Goal: Task Accomplishment & Management: Use online tool/utility

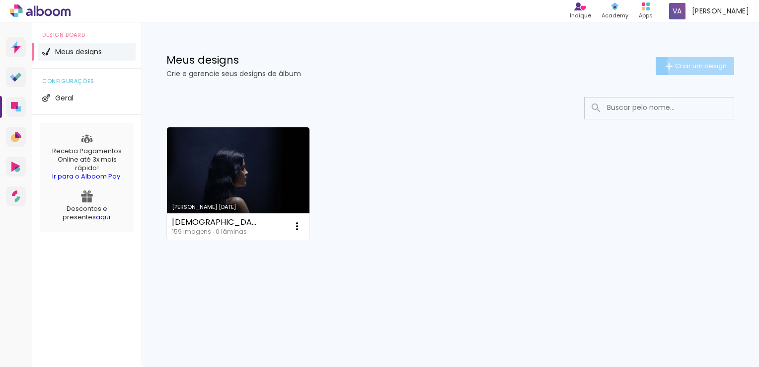
click at [699, 65] on span "Criar um design" at bounding box center [701, 66] width 52 height 6
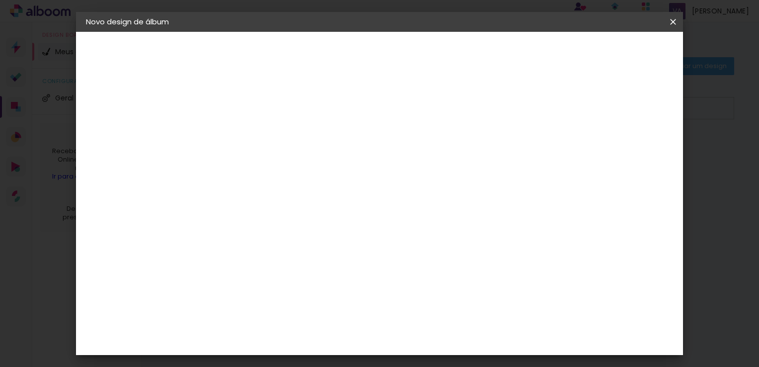
click at [248, 136] on input at bounding box center [248, 133] width 0 height 15
type input "MTE"
type paper-input "MTE"
click at [0, 0] on slot "Avançar" at bounding box center [0, 0] width 0 height 0
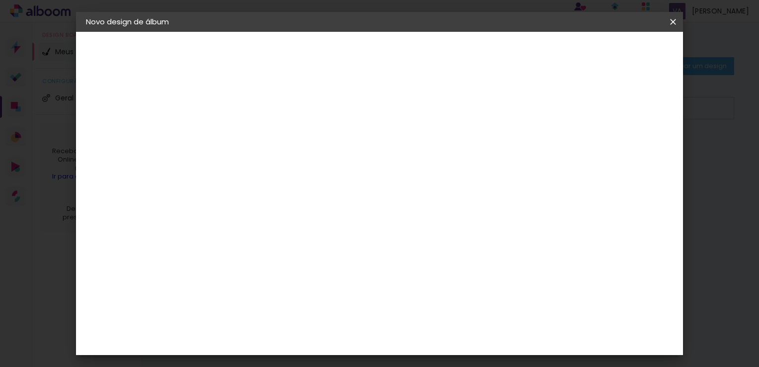
click at [250, 256] on div "Foto 15" at bounding box center [250, 264] width 18 height 16
click at [434, 57] on paper-button "Avançar" at bounding box center [409, 52] width 49 height 17
click at [315, 240] on span "15 × 21" at bounding box center [292, 253] width 46 height 26
click at [0, 0] on slot "Avançar" at bounding box center [0, 0] width 0 height 0
click at [363, 228] on div at bounding box center [341, 212] width 69 height 45
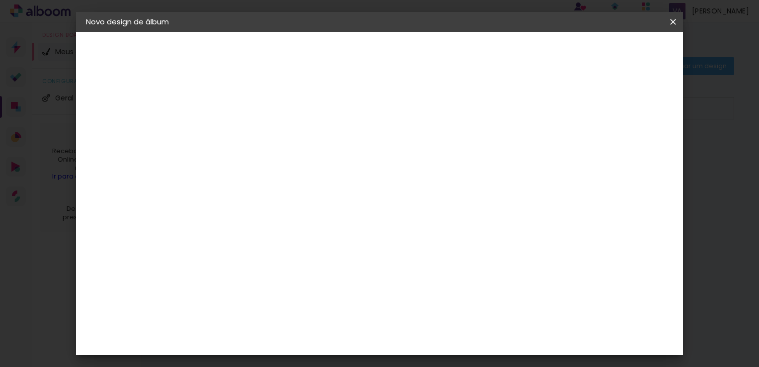
type input "1"
type paper-input "1"
click at [253, 110] on input "1" at bounding box center [241, 107] width 34 height 12
click at [329, 123] on div "21.3 [PERSON_NAME] da página 15.2 cm Altura 42.6 [PERSON_NAME] da lâmina (2 pág…" at bounding box center [420, 158] width 401 height 79
click at [238, 110] on input "1" at bounding box center [241, 107] width 34 height 12
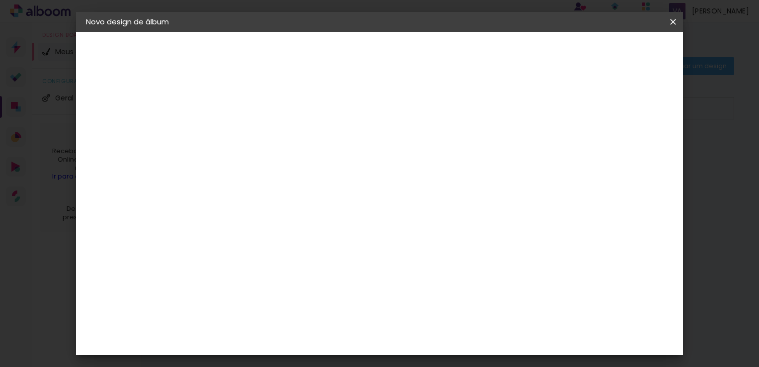
type input "2"
type paper-input "2"
click at [253, 102] on input "2" at bounding box center [241, 107] width 34 height 12
type input "3"
type paper-input "3"
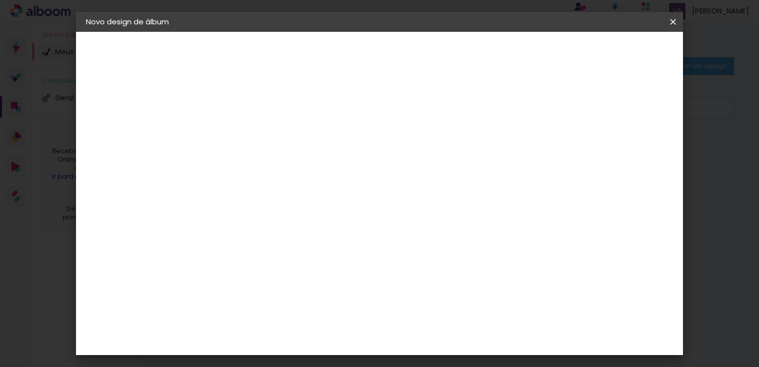
click at [253, 102] on input "3" at bounding box center [241, 107] width 34 height 12
type input "4"
type paper-input "4"
click at [253, 102] on input "4" at bounding box center [241, 107] width 34 height 12
type input "5"
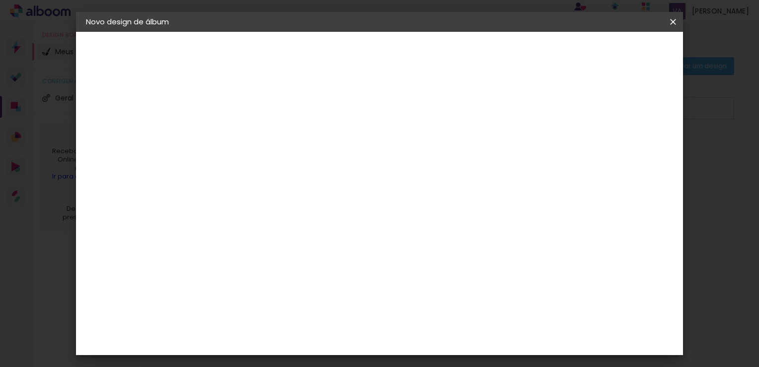
type paper-input "5"
click at [253, 102] on input "5" at bounding box center [241, 107] width 34 height 12
type input "6"
type paper-input "6"
click at [253, 102] on input "6" at bounding box center [241, 107] width 34 height 12
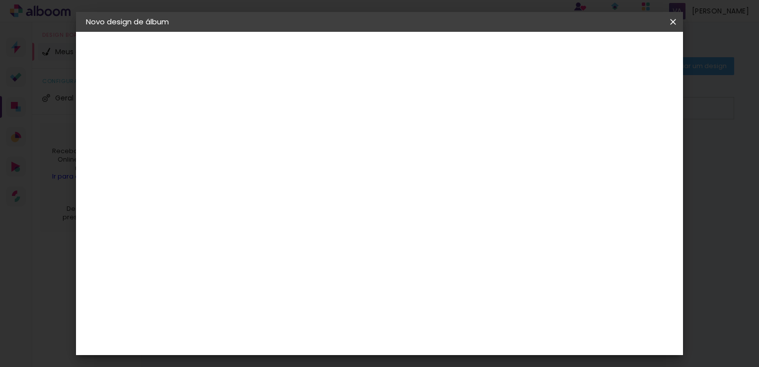
type input "7"
type paper-input "7"
click at [253, 102] on input "7" at bounding box center [241, 107] width 34 height 12
type input "4"
type paper-input "4"
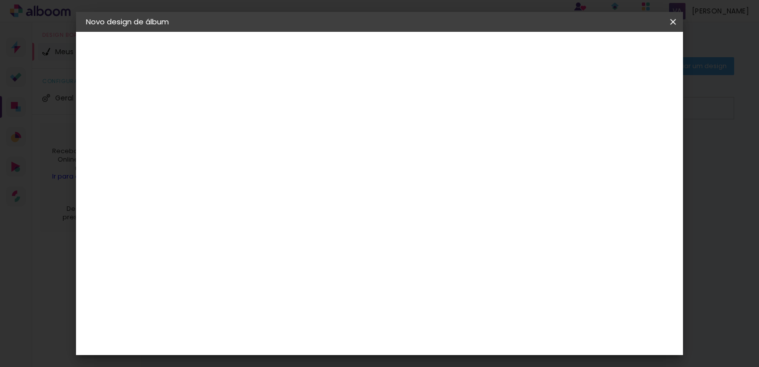
click at [253, 110] on input "4" at bounding box center [241, 107] width 34 height 12
type input "3"
type paper-input "3"
click at [253, 110] on input "3" at bounding box center [241, 107] width 34 height 12
type input "2"
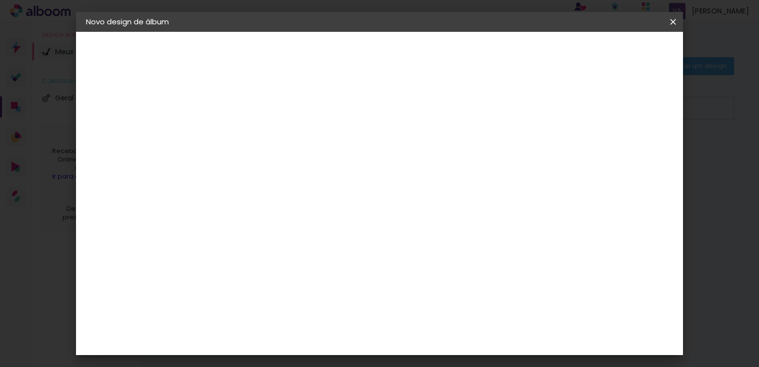
type paper-input "2"
click at [253, 110] on input "2" at bounding box center [241, 107] width 34 height 12
click at [611, 52] on span "Iniciar design" at bounding box center [588, 52] width 45 height 7
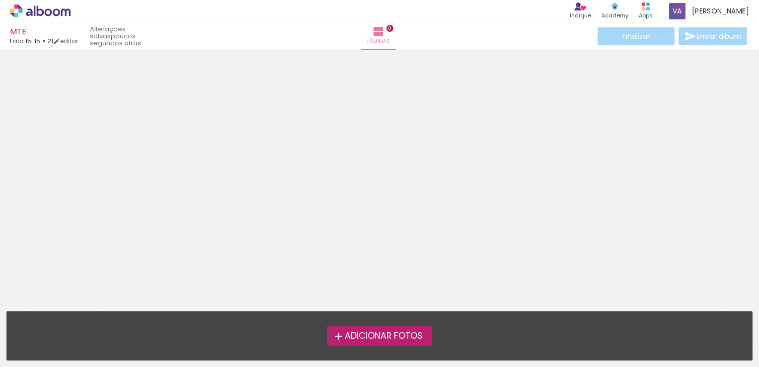
click at [374, 336] on span "Adicionar Fotos" at bounding box center [384, 335] width 78 height 9
click at [0, 0] on input "file" at bounding box center [0, 0] width 0 height 0
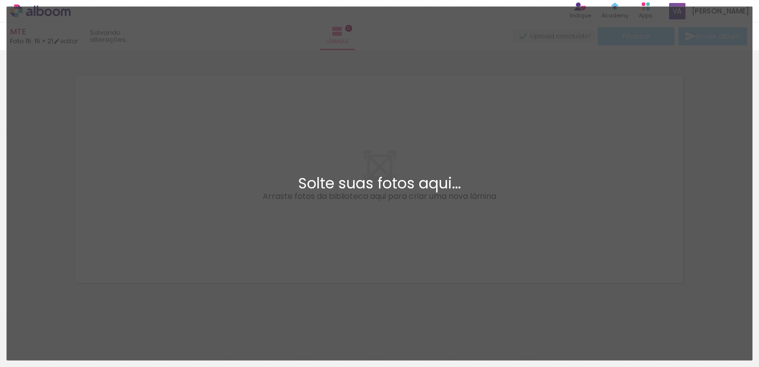
scroll to position [12, 0]
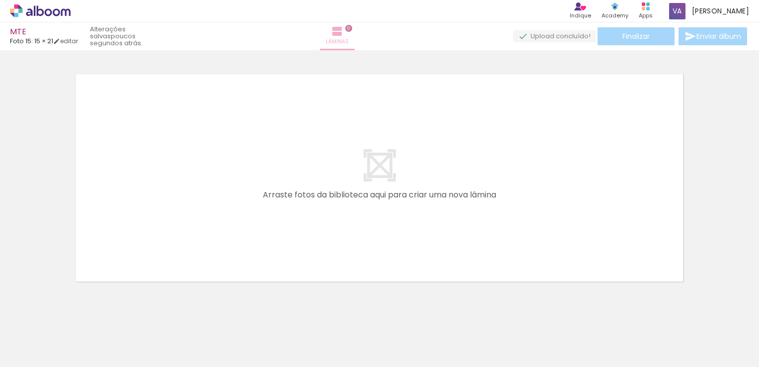
click at [349, 39] on span "Lâminas" at bounding box center [337, 41] width 23 height 9
click at [374, 162] on quentale-layouter at bounding box center [380, 178] width 622 height 222
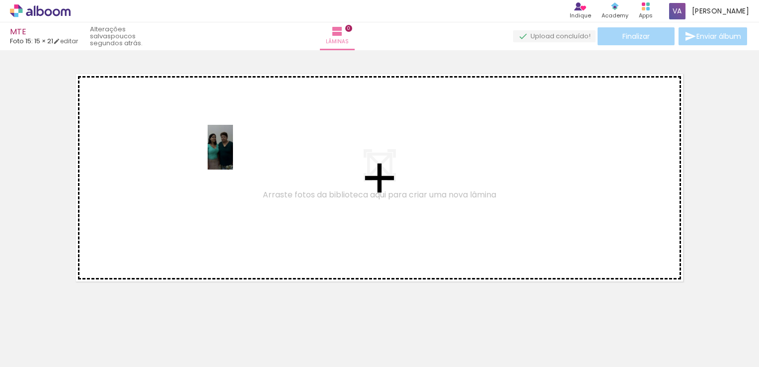
drag, startPoint x: 153, startPoint y: 333, endPoint x: 237, endPoint y: 154, distance: 197.5
click at [237, 154] on quentale-workspace at bounding box center [379, 183] width 759 height 367
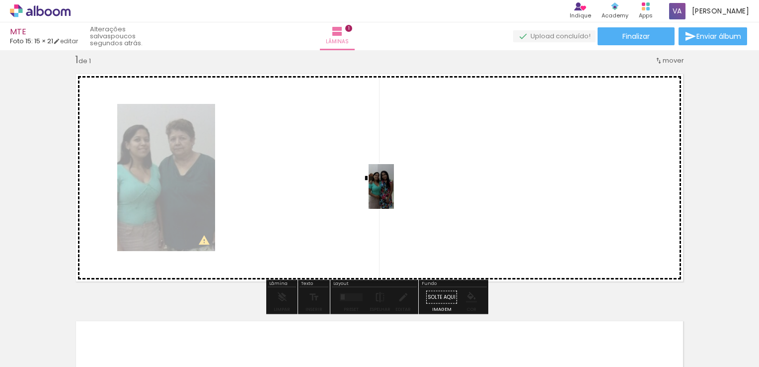
drag, startPoint x: 99, startPoint y: 337, endPoint x: 398, endPoint y: 194, distance: 331.9
click at [398, 194] on quentale-workspace at bounding box center [379, 183] width 759 height 367
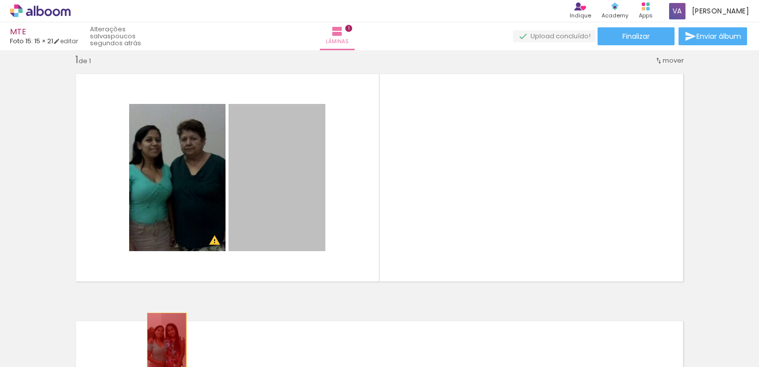
drag, startPoint x: 282, startPoint y: 206, endPoint x: 163, endPoint y: 342, distance: 180.5
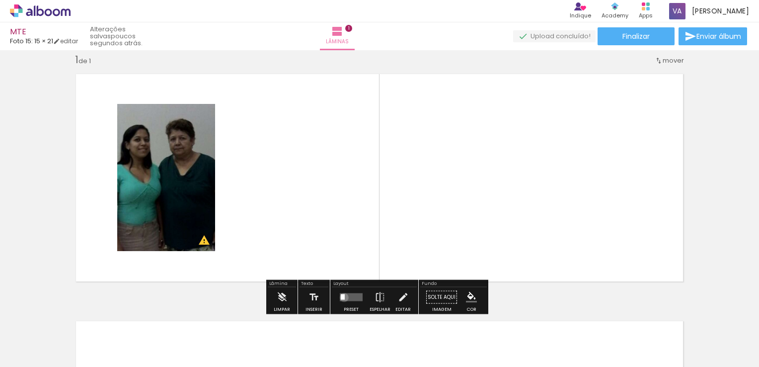
click at [342, 297] on div at bounding box center [343, 296] width 4 height 5
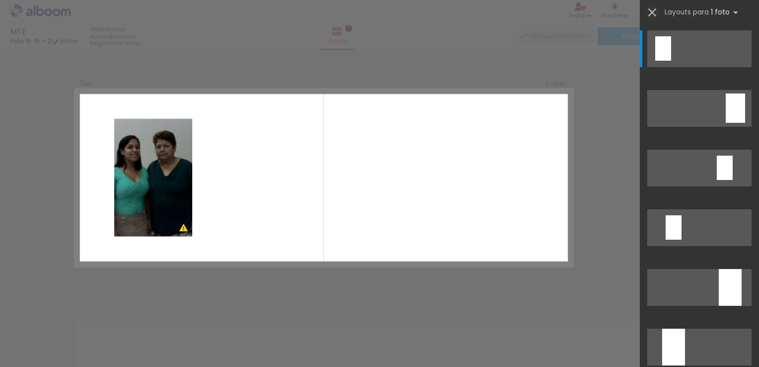
click at [649, 11] on iron-icon at bounding box center [652, 12] width 14 height 14
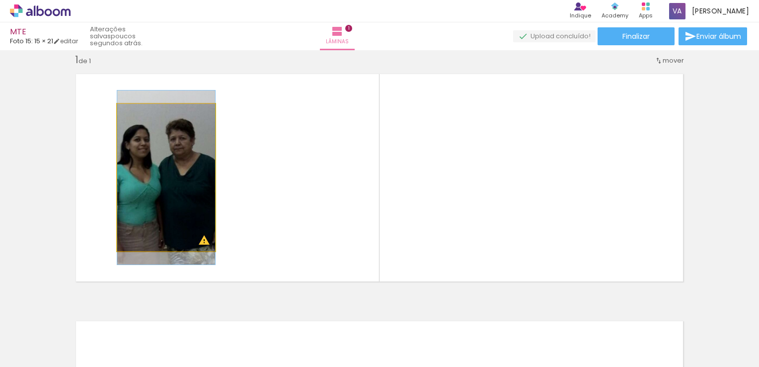
type paper-slider "100"
click at [137, 115] on div at bounding box center [140, 114] width 9 height 9
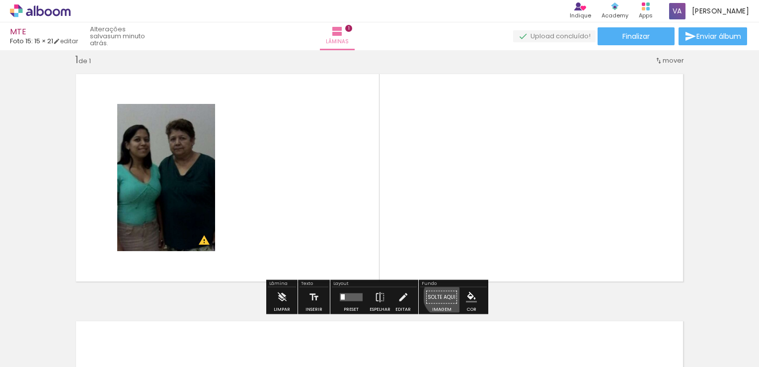
click at [442, 295] on paper-button "Solte aqui Imagem" at bounding box center [442, 299] width 36 height 25
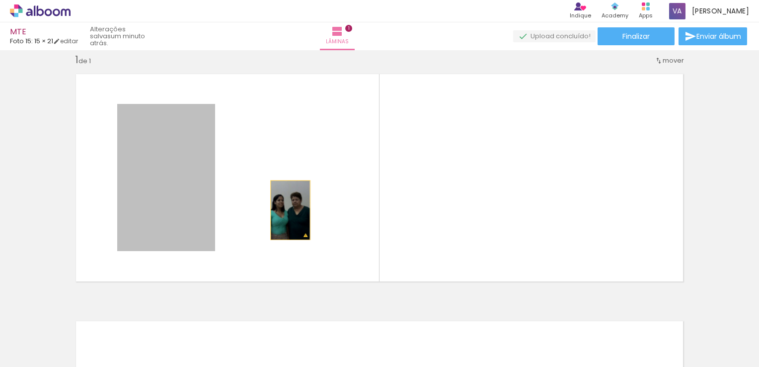
drag, startPoint x: 165, startPoint y: 216, endPoint x: 287, endPoint y: 210, distance: 121.4
click at [287, 210] on quentale-layouter at bounding box center [380, 178] width 622 height 222
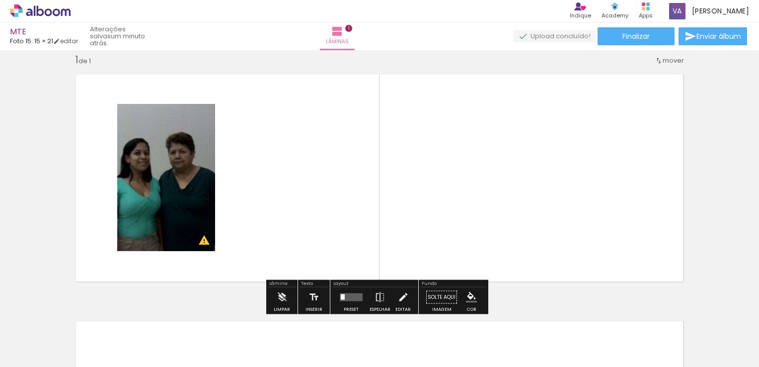
click at [431, 291] on paper-button "Solte aqui Imagem" at bounding box center [442, 299] width 36 height 25
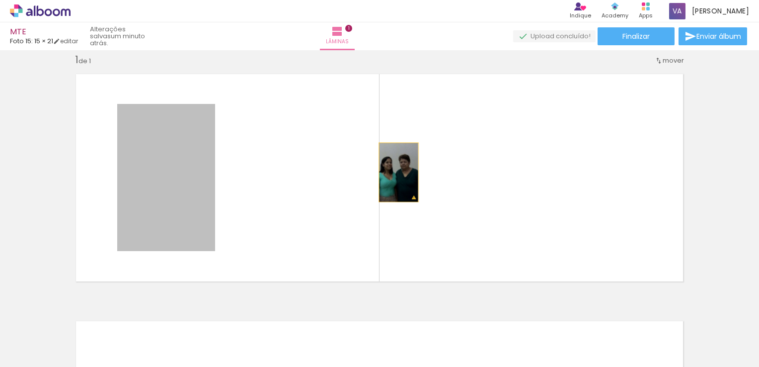
drag, startPoint x: 147, startPoint y: 186, endPoint x: 424, endPoint y: 161, distance: 278.3
click at [425, 161] on quentale-layouter at bounding box center [380, 178] width 622 height 222
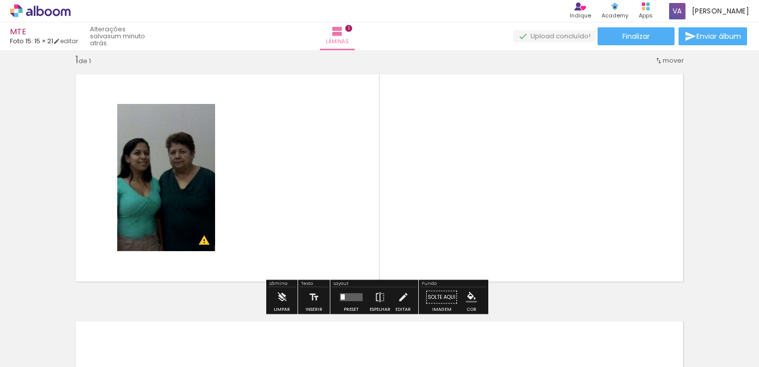
click at [436, 295] on paper-button "Solte aqui Imagem" at bounding box center [442, 299] width 36 height 25
drag, startPoint x: 436, startPoint y: 295, endPoint x: 173, endPoint y: 205, distance: 277.1
click at [173, 205] on div "Inserir lâmina 1 de 1 O Designbox precisará aumentar a sua imagem em 435% para …" at bounding box center [379, 288] width 759 height 494
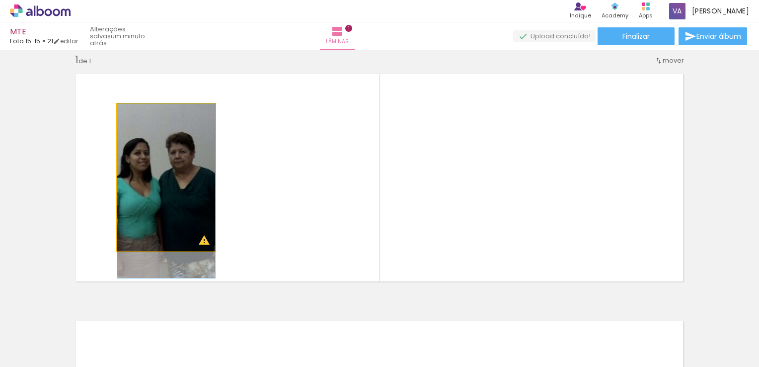
drag, startPoint x: 173, startPoint y: 205, endPoint x: 207, endPoint y: 206, distance: 33.3
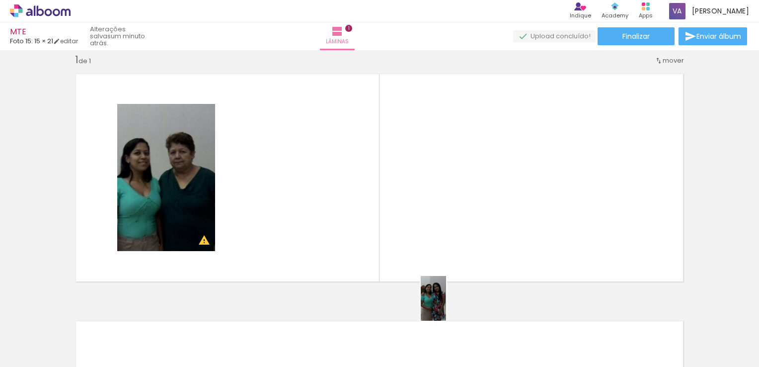
drag, startPoint x: 100, startPoint y: 333, endPoint x: 450, endPoint y: 305, distance: 351.7
click at [81, 305] on iron-horizontal-list at bounding box center [72, 335] width 20 height 62
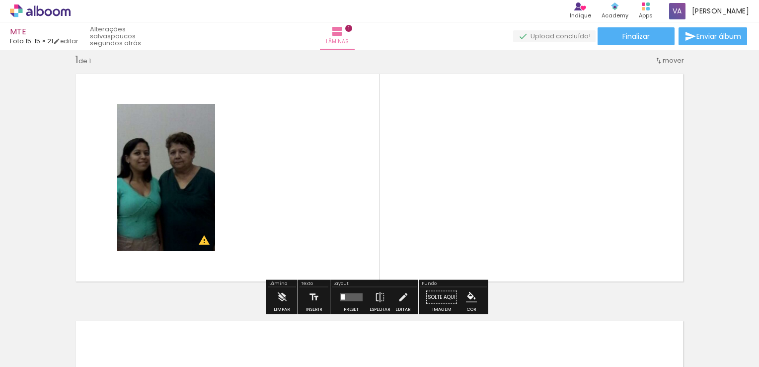
click at [275, 204] on quentale-layouter at bounding box center [380, 178] width 622 height 222
click at [433, 290] on paper-button "Solte aqui Imagem" at bounding box center [442, 299] width 36 height 25
click at [432, 295] on paper-button "Solte aqui Imagem" at bounding box center [442, 299] width 36 height 25
click at [466, 297] on iron-icon "color picker" at bounding box center [471, 297] width 11 height 11
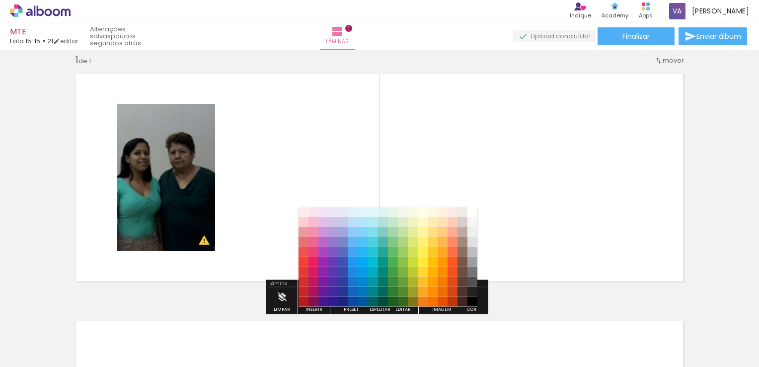
drag, startPoint x: 515, startPoint y: 252, endPoint x: 472, endPoint y: 281, distance: 51.5
click at [515, 253] on quentale-layouter at bounding box center [380, 178] width 622 height 222
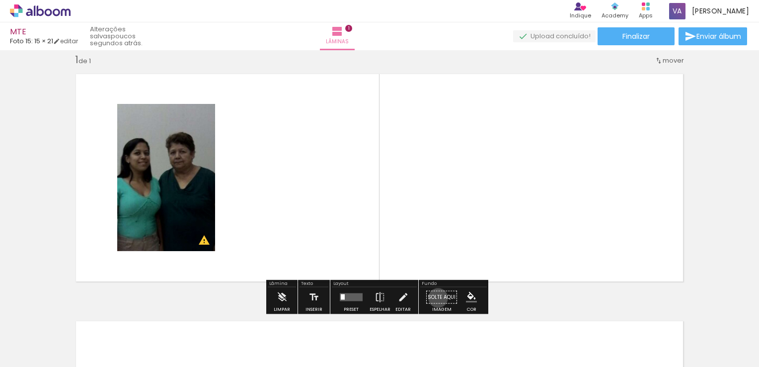
click at [435, 297] on paper-button "Solte aqui Imagem" at bounding box center [442, 299] width 36 height 25
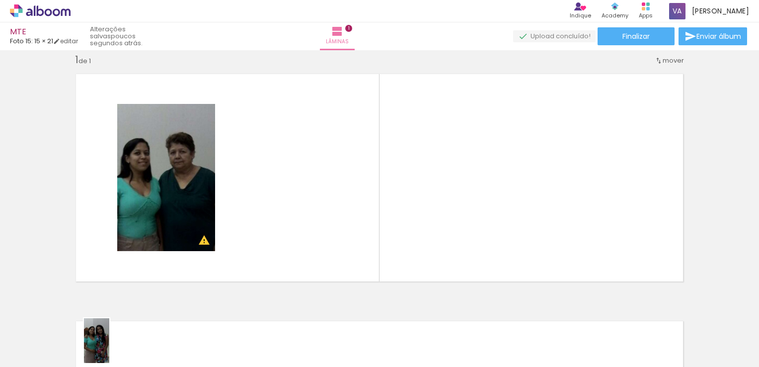
drag, startPoint x: 107, startPoint y: 340, endPoint x: 116, endPoint y: 345, distance: 9.6
click at [113, 347] on div at bounding box center [99, 332] width 28 height 49
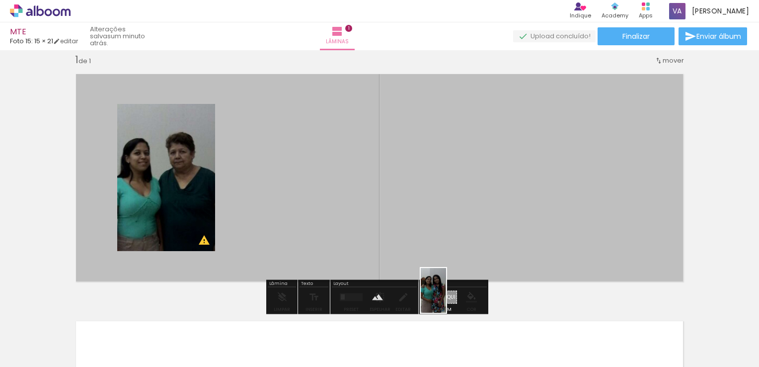
drag, startPoint x: 99, startPoint y: 325, endPoint x: 450, endPoint y: 298, distance: 352.7
click at [450, 298] on quentale-workspace at bounding box center [379, 183] width 759 height 367
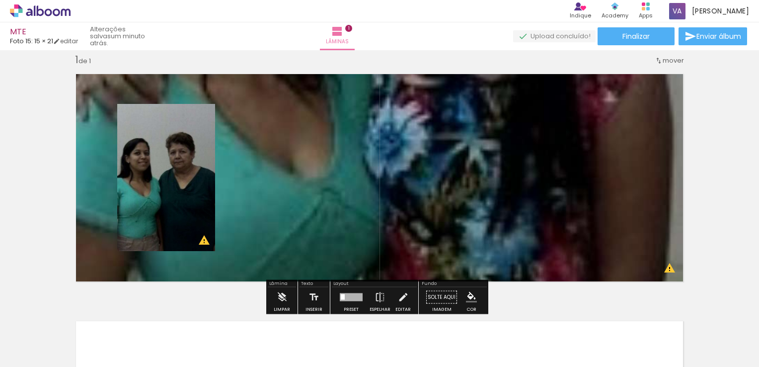
drag, startPoint x: 467, startPoint y: 150, endPoint x: 432, endPoint y: 235, distance: 92.0
click at [434, 235] on quentale-layouter at bounding box center [380, 178] width 622 height 222
drag, startPoint x: 403, startPoint y: 172, endPoint x: 406, endPoint y: 208, distance: 35.9
click at [406, 208] on quentale-layouter at bounding box center [380, 178] width 622 height 222
click at [374, 181] on quentale-layouter at bounding box center [380, 178] width 622 height 222
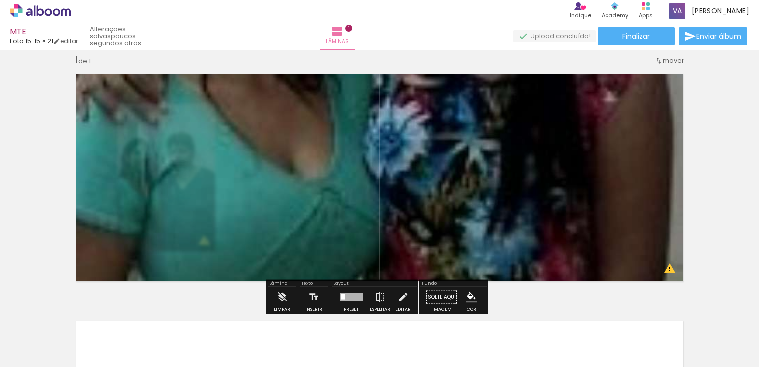
click at [402, 208] on quentale-photo at bounding box center [380, 178] width 622 height 222
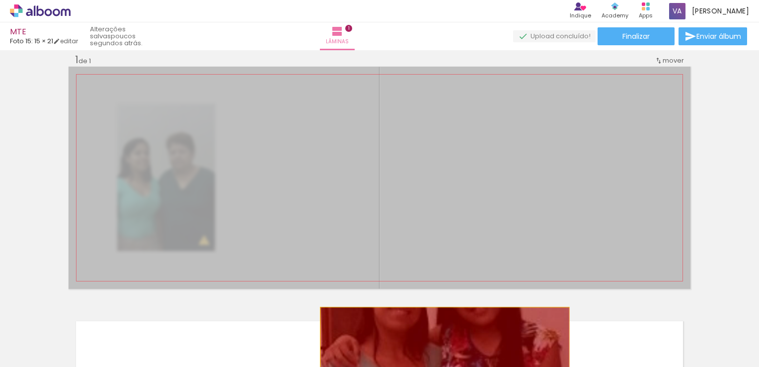
drag, startPoint x: 434, startPoint y: 184, endPoint x: 435, endPoint y: 314, distance: 130.1
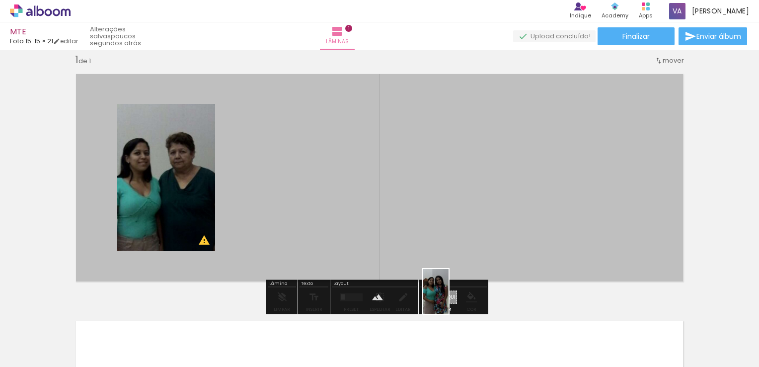
drag, startPoint x: 96, startPoint y: 343, endPoint x: 453, endPoint y: 299, distance: 359.3
click at [453, 299] on quentale-workspace at bounding box center [379, 183] width 759 height 367
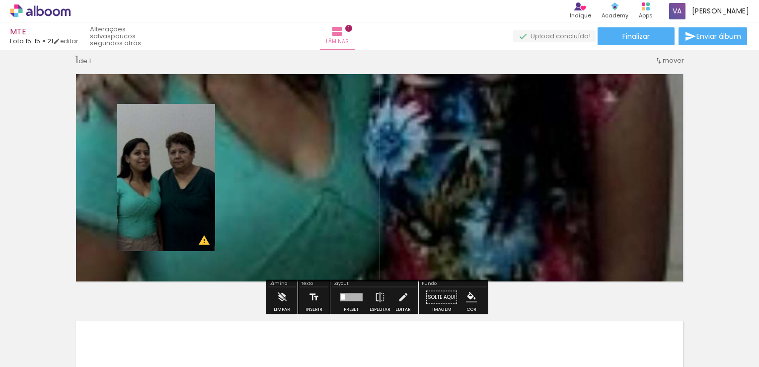
drag, startPoint x: 458, startPoint y: 122, endPoint x: 457, endPoint y: 148, distance: 25.4
click at [457, 148] on quentale-layouter at bounding box center [380, 178] width 622 height 222
click at [391, 114] on quentale-layouter at bounding box center [380, 178] width 622 height 222
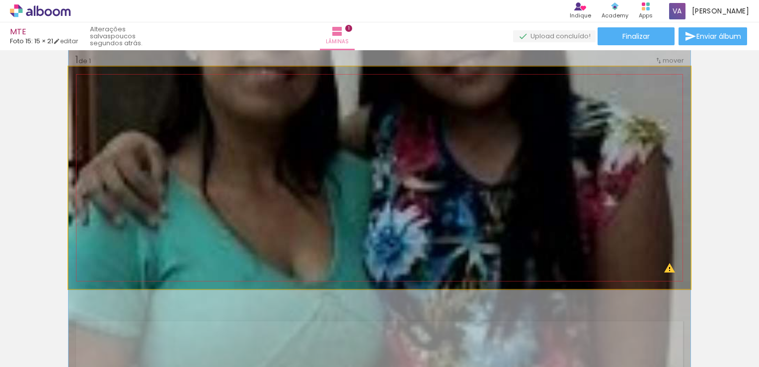
drag, startPoint x: 468, startPoint y: 102, endPoint x: 466, endPoint y: 212, distance: 109.3
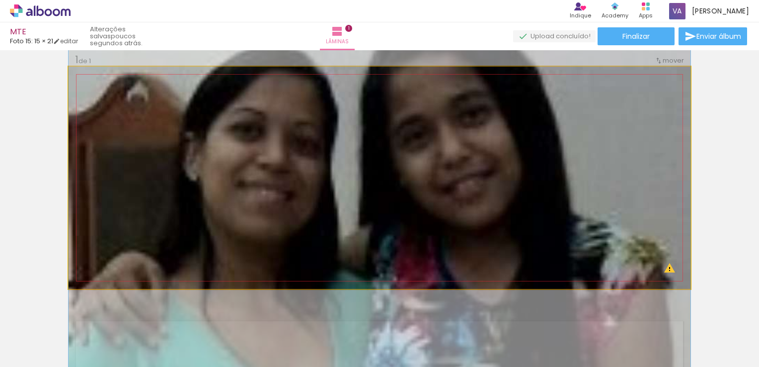
drag, startPoint x: 476, startPoint y: 103, endPoint x: 497, endPoint y: 212, distance: 111.2
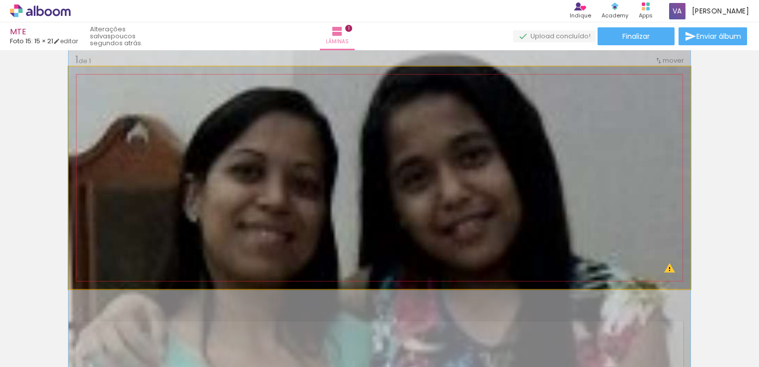
drag, startPoint x: 499, startPoint y: 134, endPoint x: 505, endPoint y: 176, distance: 42.6
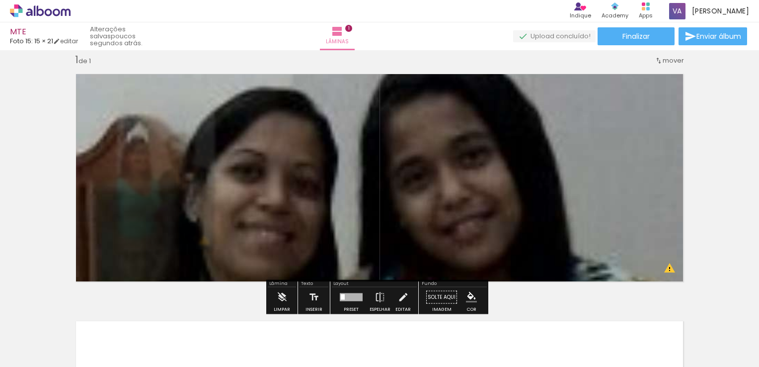
click at [139, 212] on quentale-photo at bounding box center [380, 178] width 622 height 222
click at [112, 333] on div at bounding box center [99, 333] width 25 height 45
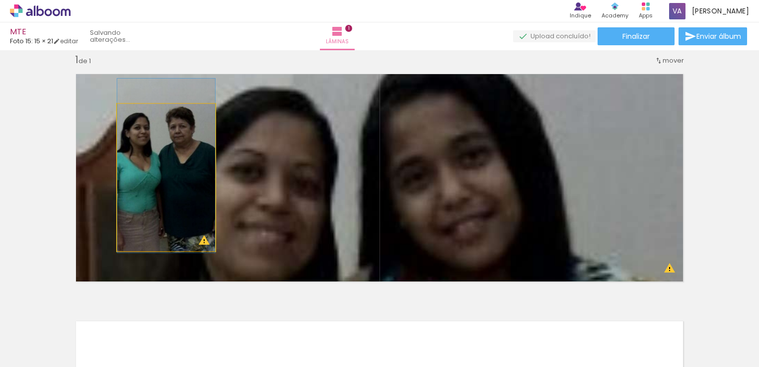
drag, startPoint x: 154, startPoint y: 199, endPoint x: 144, endPoint y: 173, distance: 27.2
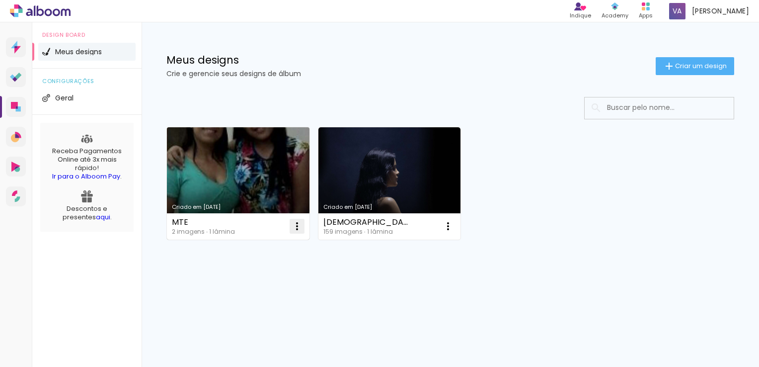
click at [298, 226] on iron-icon at bounding box center [297, 226] width 12 height 12
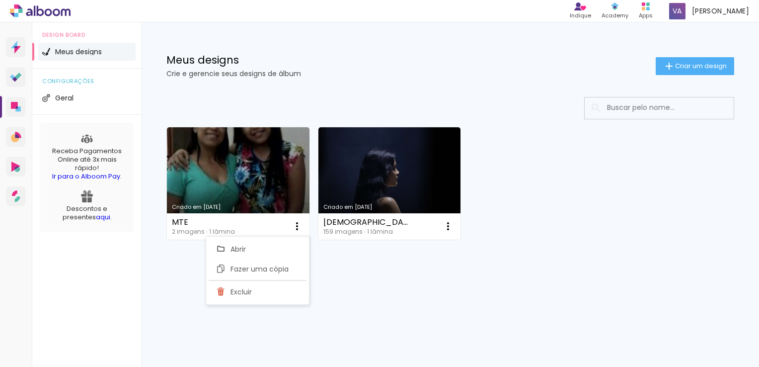
click at [160, 251] on div "Criado em 26/08/25 MTE 2 imagens ∙ 1 lâmina Abrir Fazer uma cópia Excluir Criad…" at bounding box center [450, 209] width 617 height 245
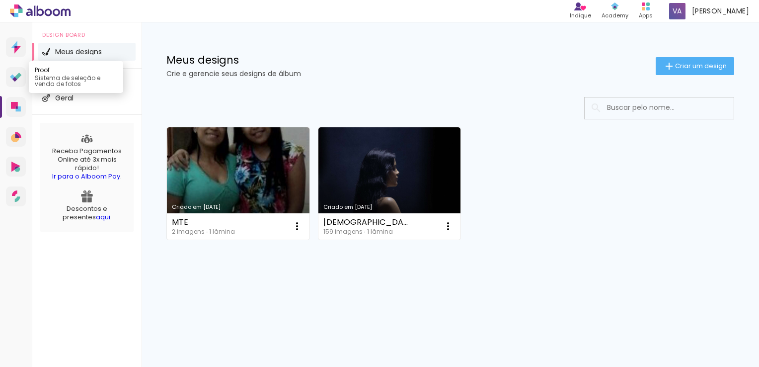
click at [12, 77] on icon at bounding box center [12, 76] width 5 height 5
